Goal: Navigation & Orientation: Find specific page/section

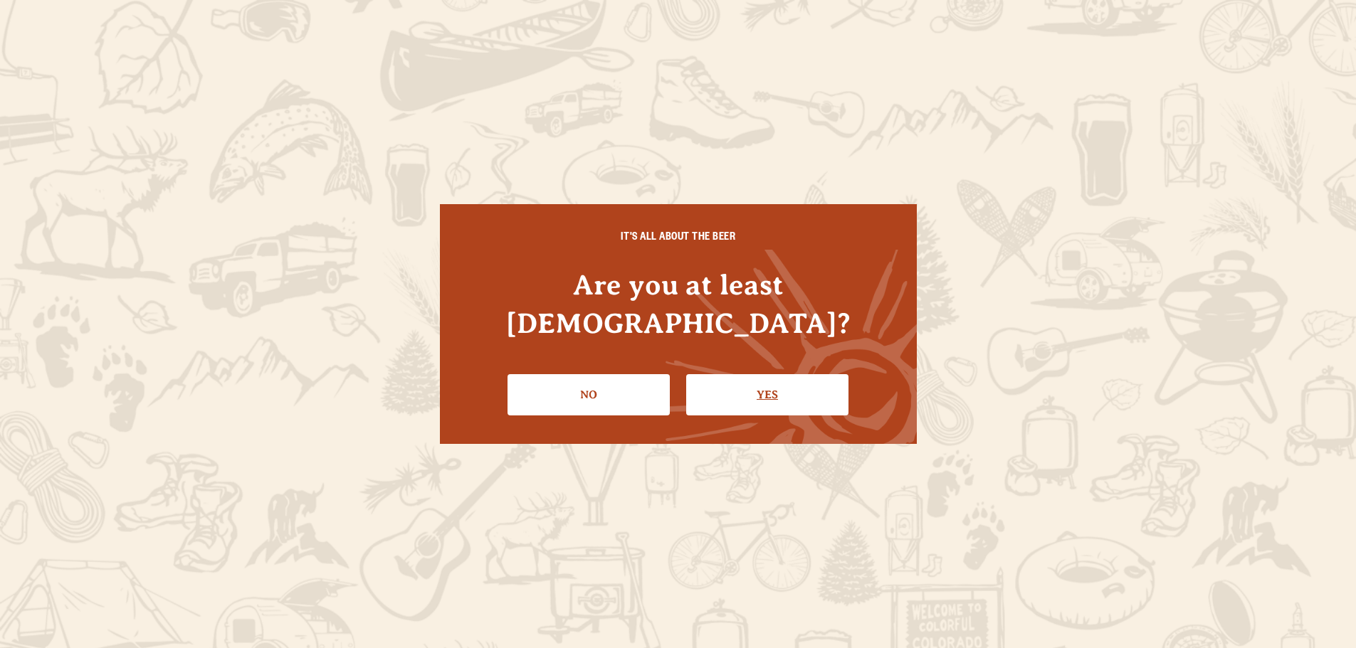
scroll to position [212, 0]
click at [732, 376] on link "Yes" at bounding box center [773, 394] width 162 height 41
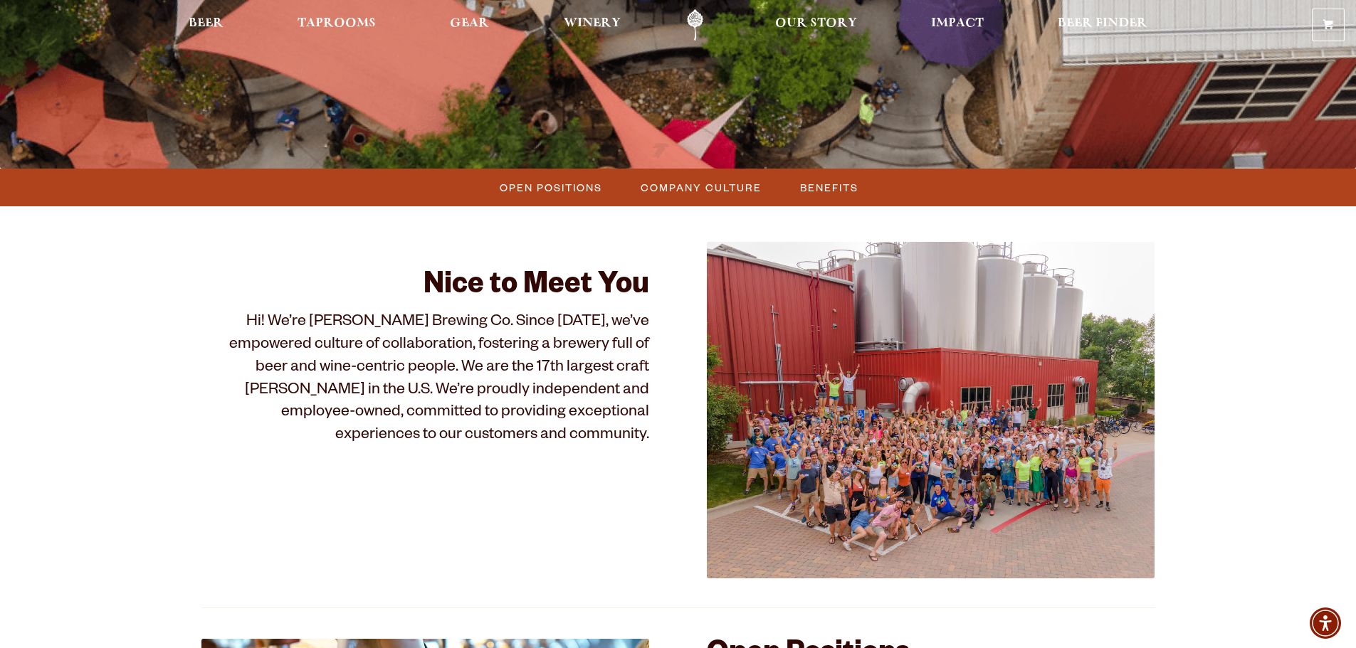
scroll to position [641, 0]
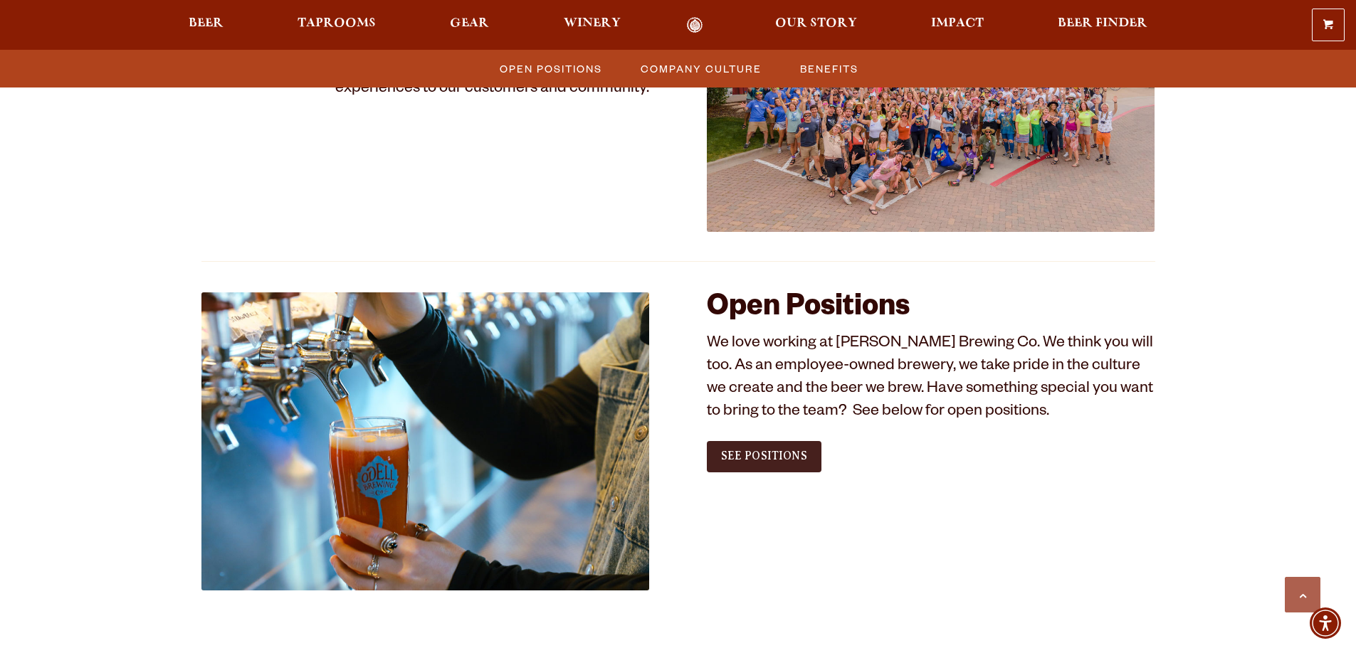
click at [731, 465] on link "See Positions" at bounding box center [764, 456] width 115 height 31
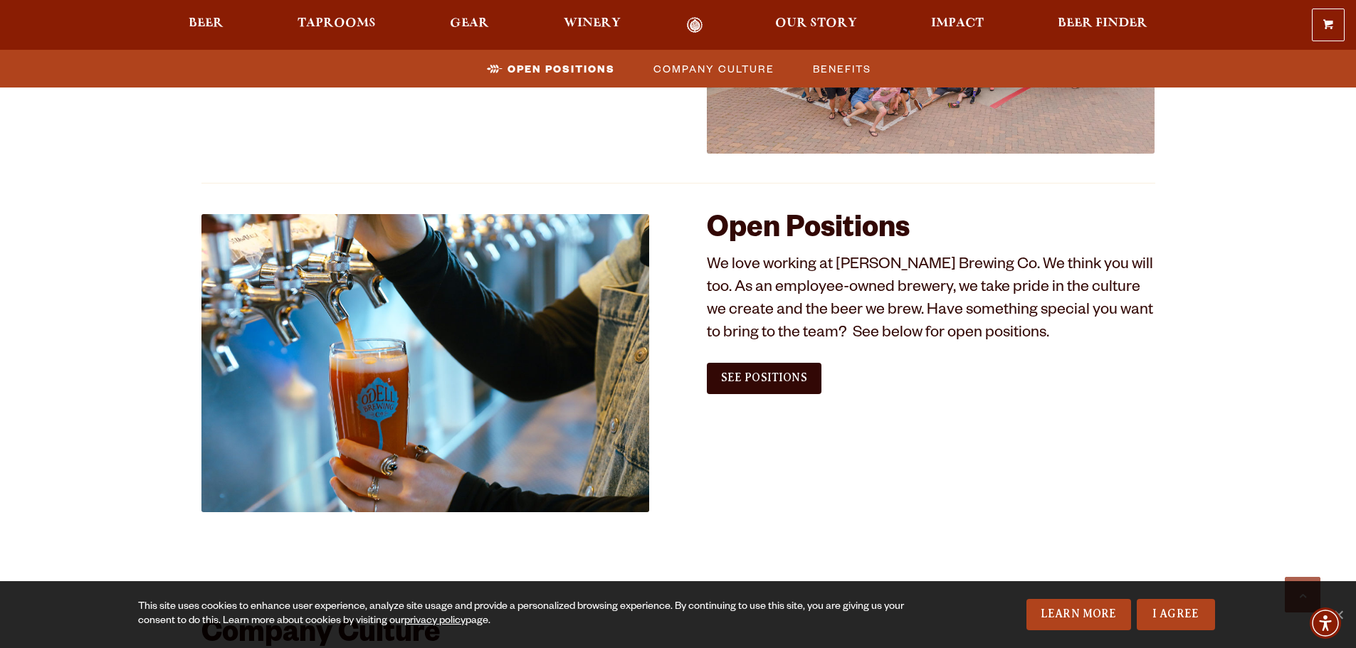
scroll to position [712, 0]
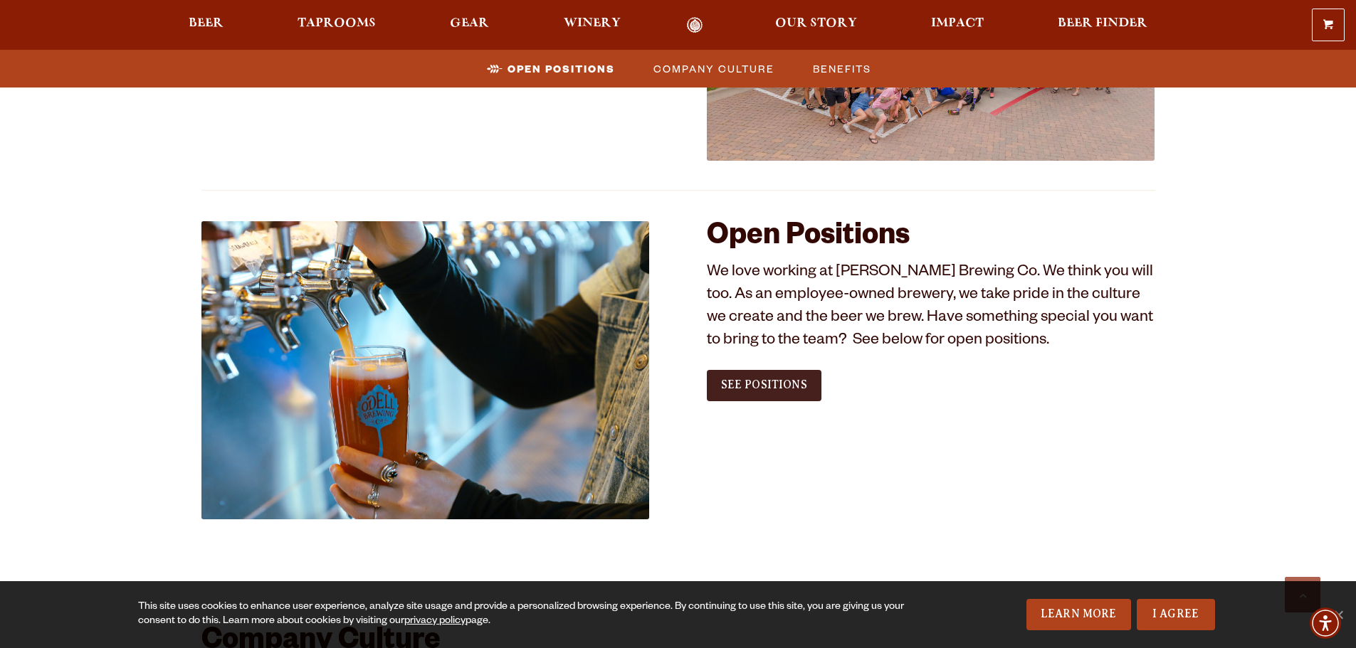
click at [745, 387] on span "See Positions" at bounding box center [764, 385] width 86 height 13
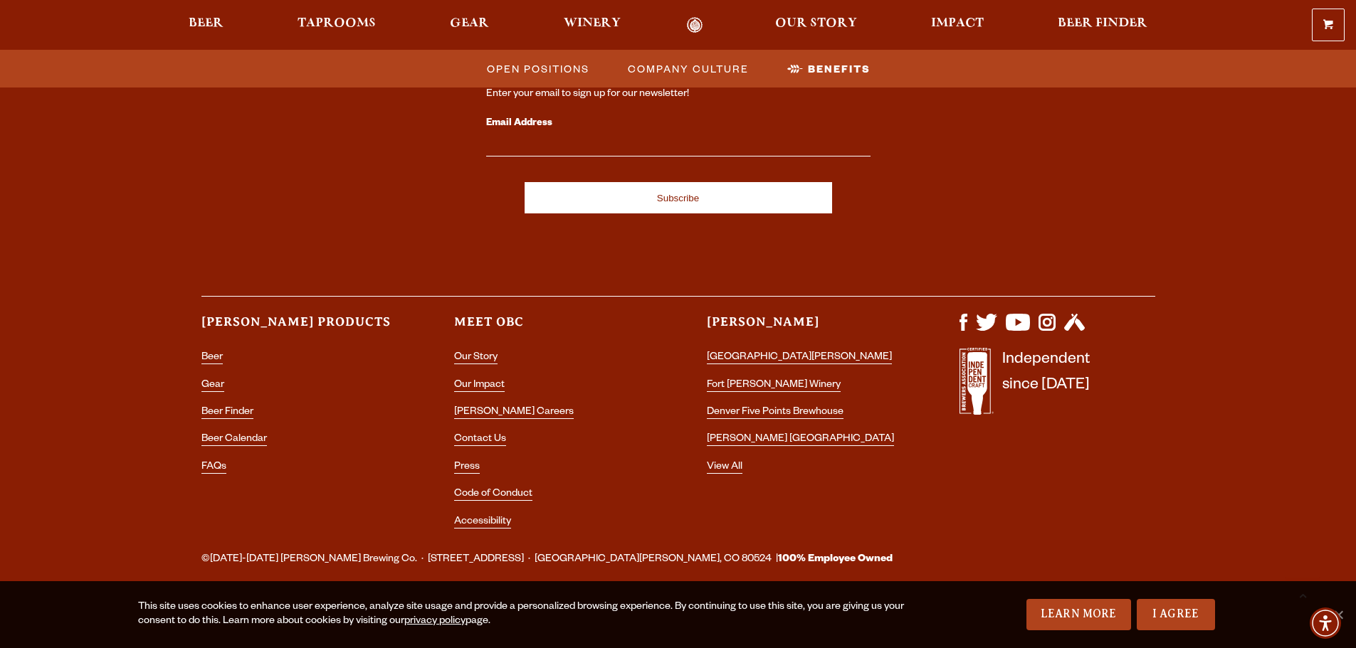
scroll to position [2656, 0]
click at [214, 359] on link "Beer" at bounding box center [211, 358] width 21 height 13
